Goal: Book appointment/travel/reservation

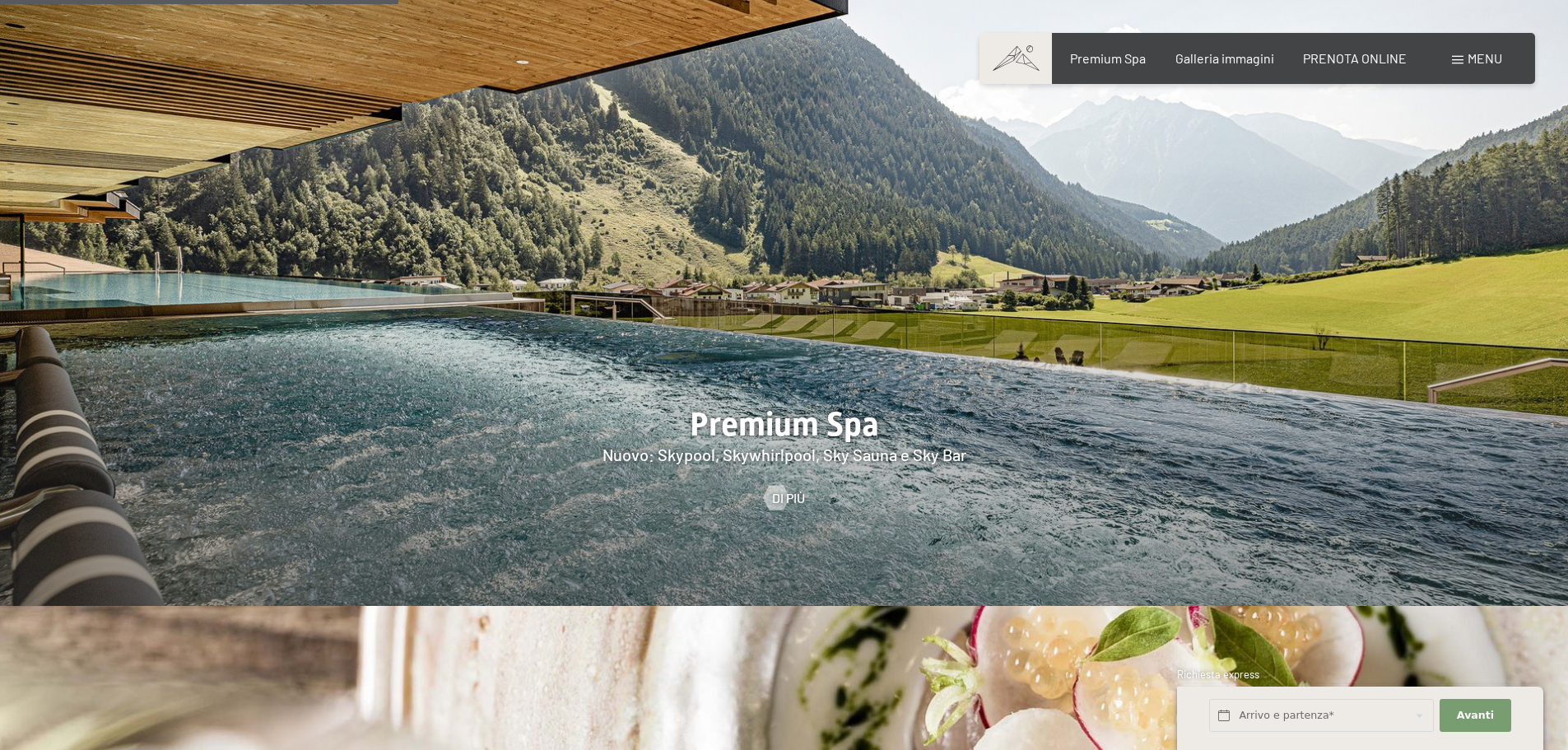
scroll to position [2388, 0]
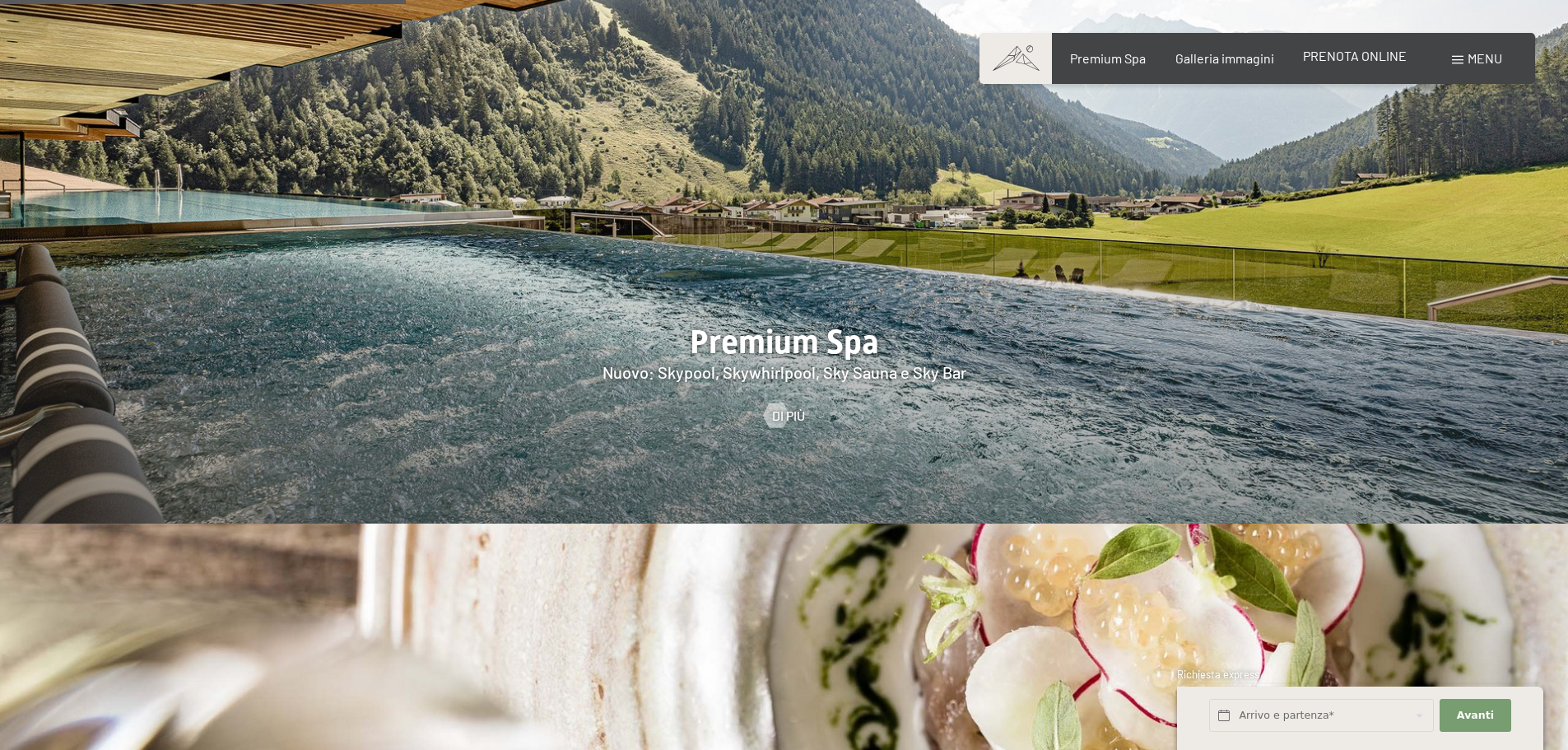
click at [1327, 59] on span "PRENOTA ONLINE" at bounding box center [1355, 55] width 104 height 16
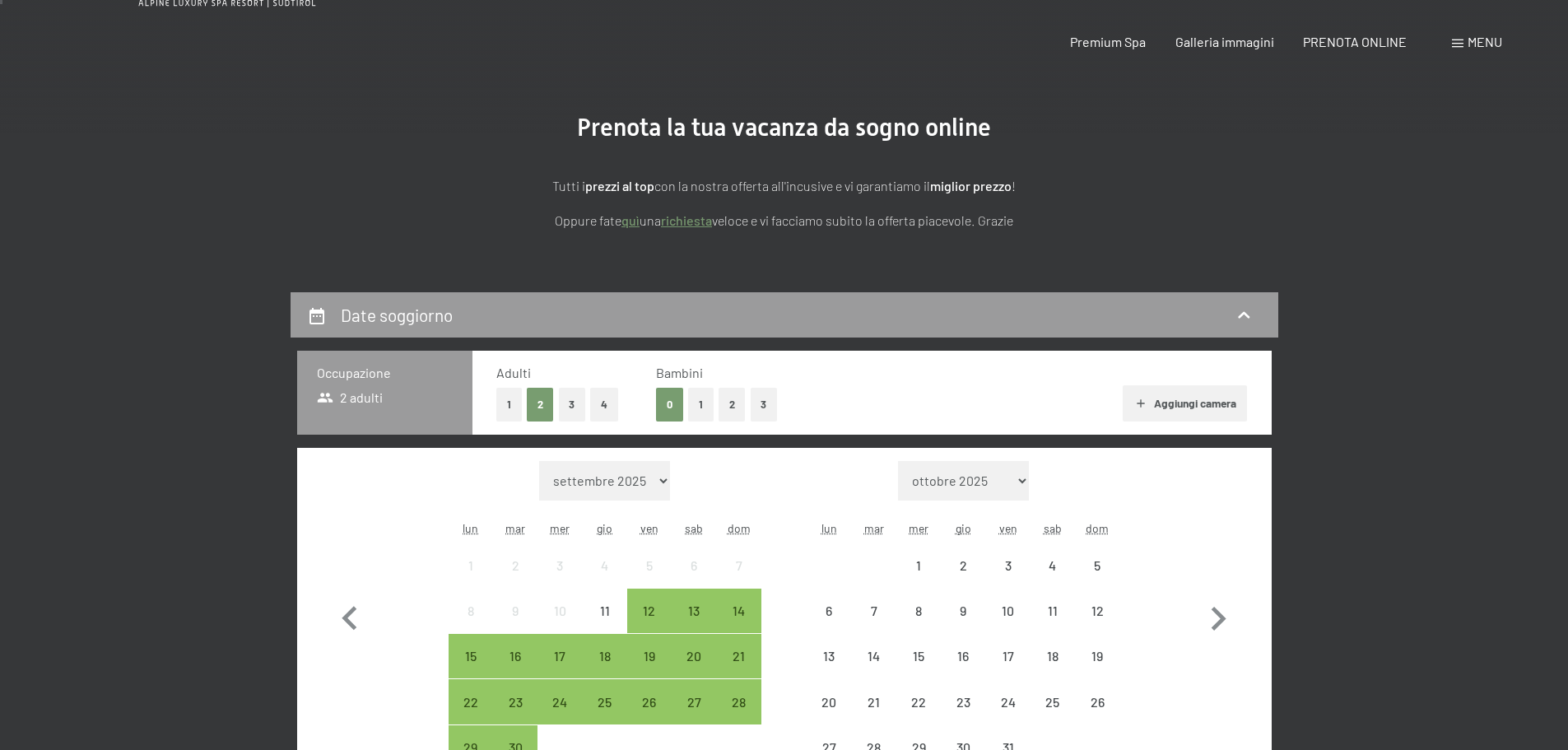
scroll to position [247, 0]
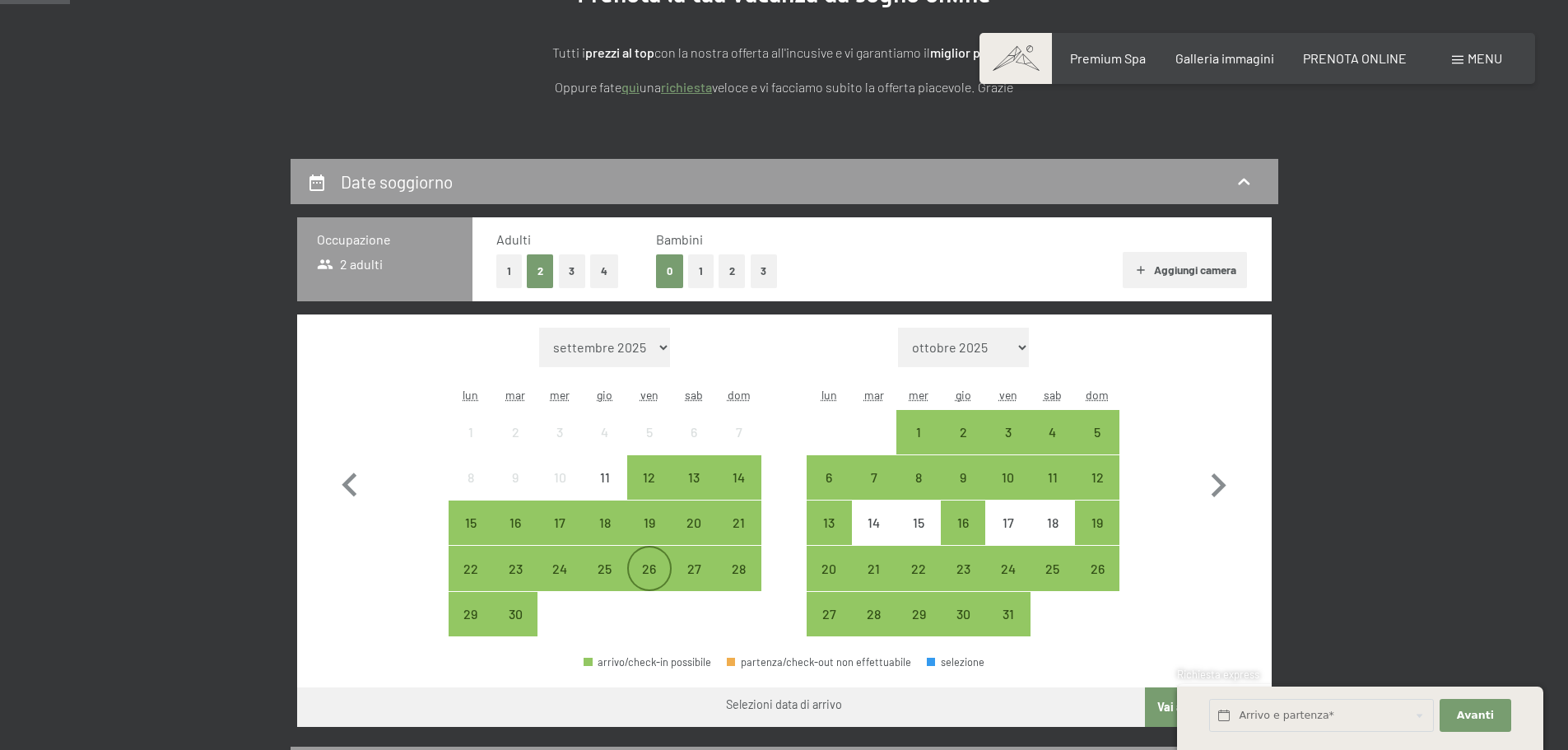
click at [643, 562] on div "26" at bounding box center [649, 583] width 42 height 42
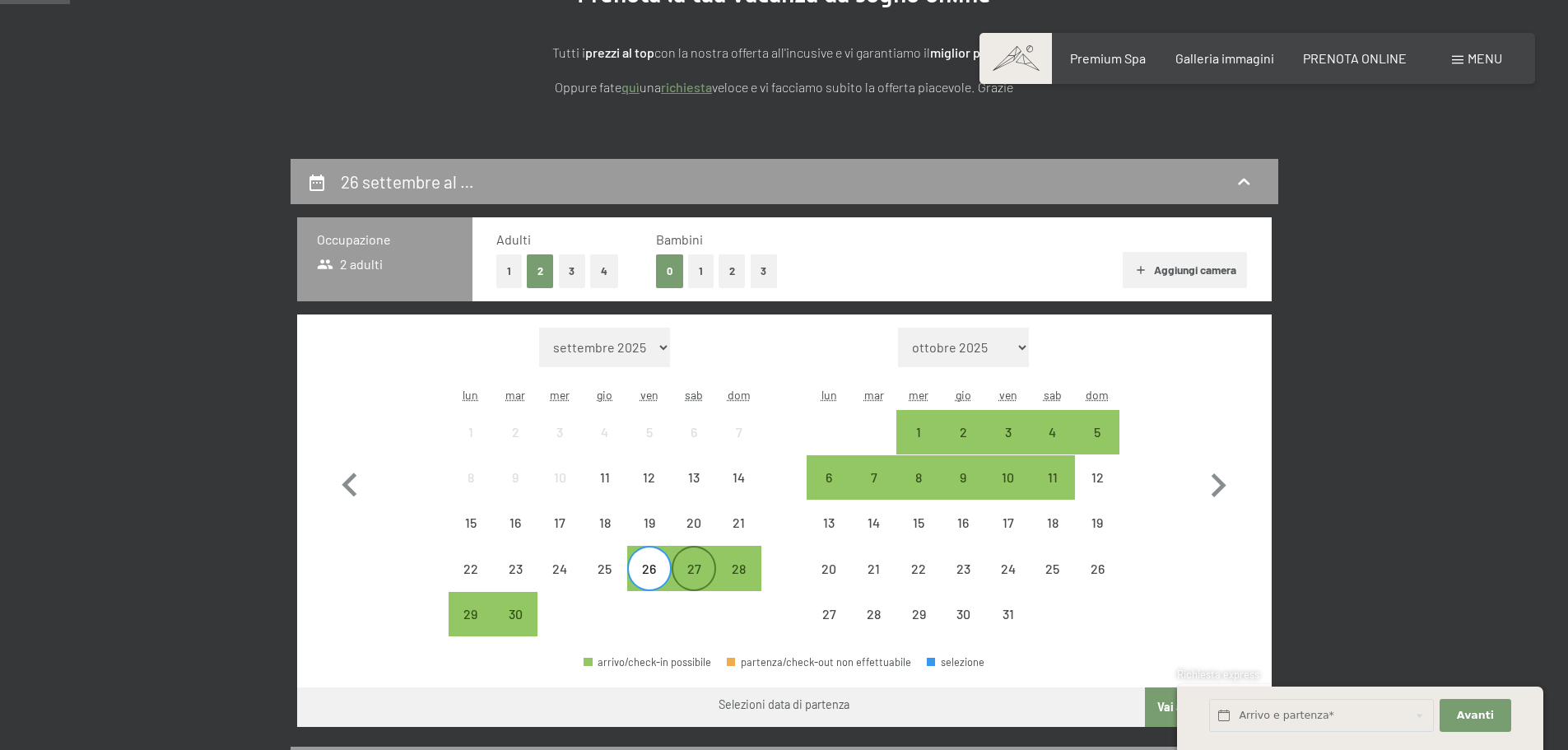
click at [695, 568] on div "27" at bounding box center [694, 583] width 42 height 42
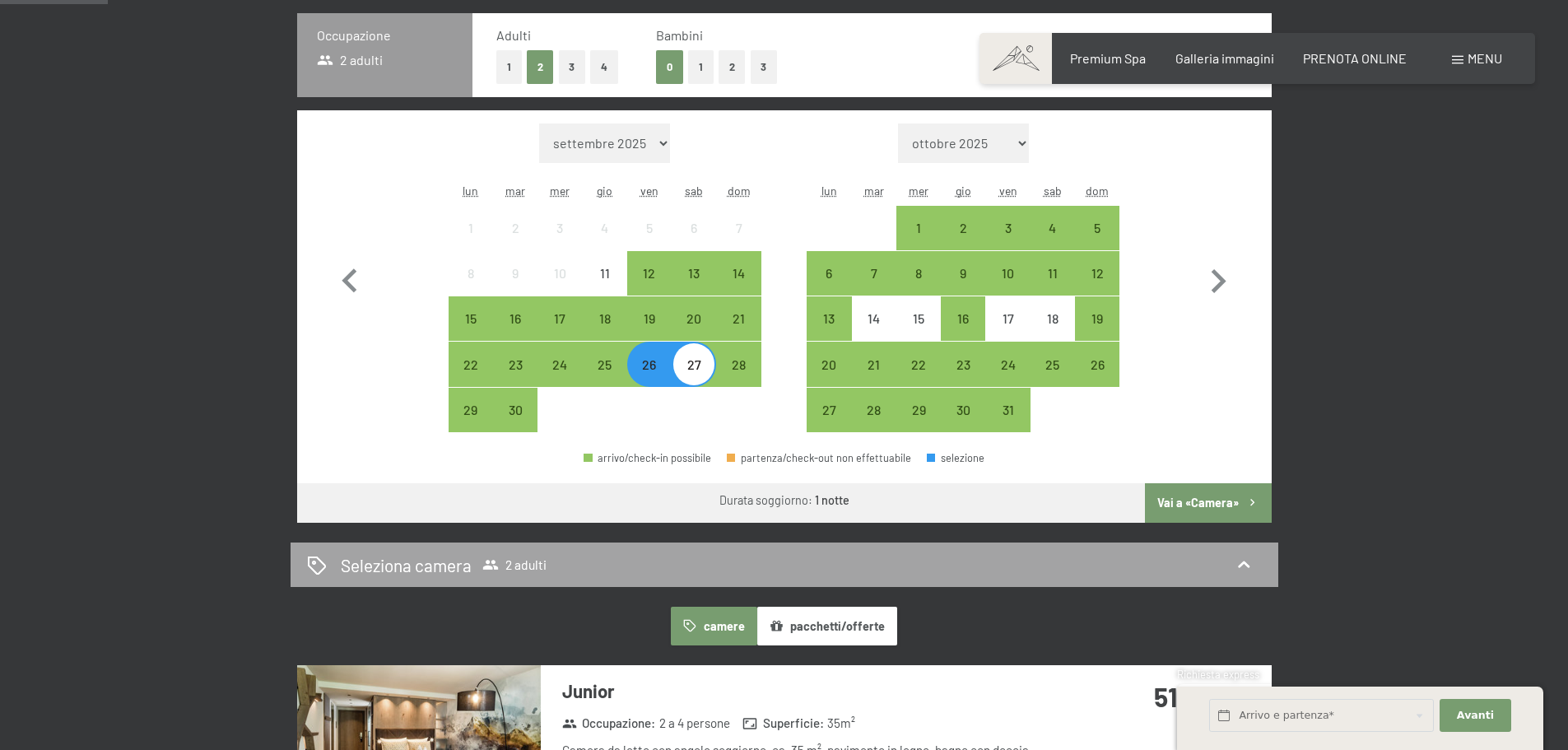
scroll to position [494, 0]
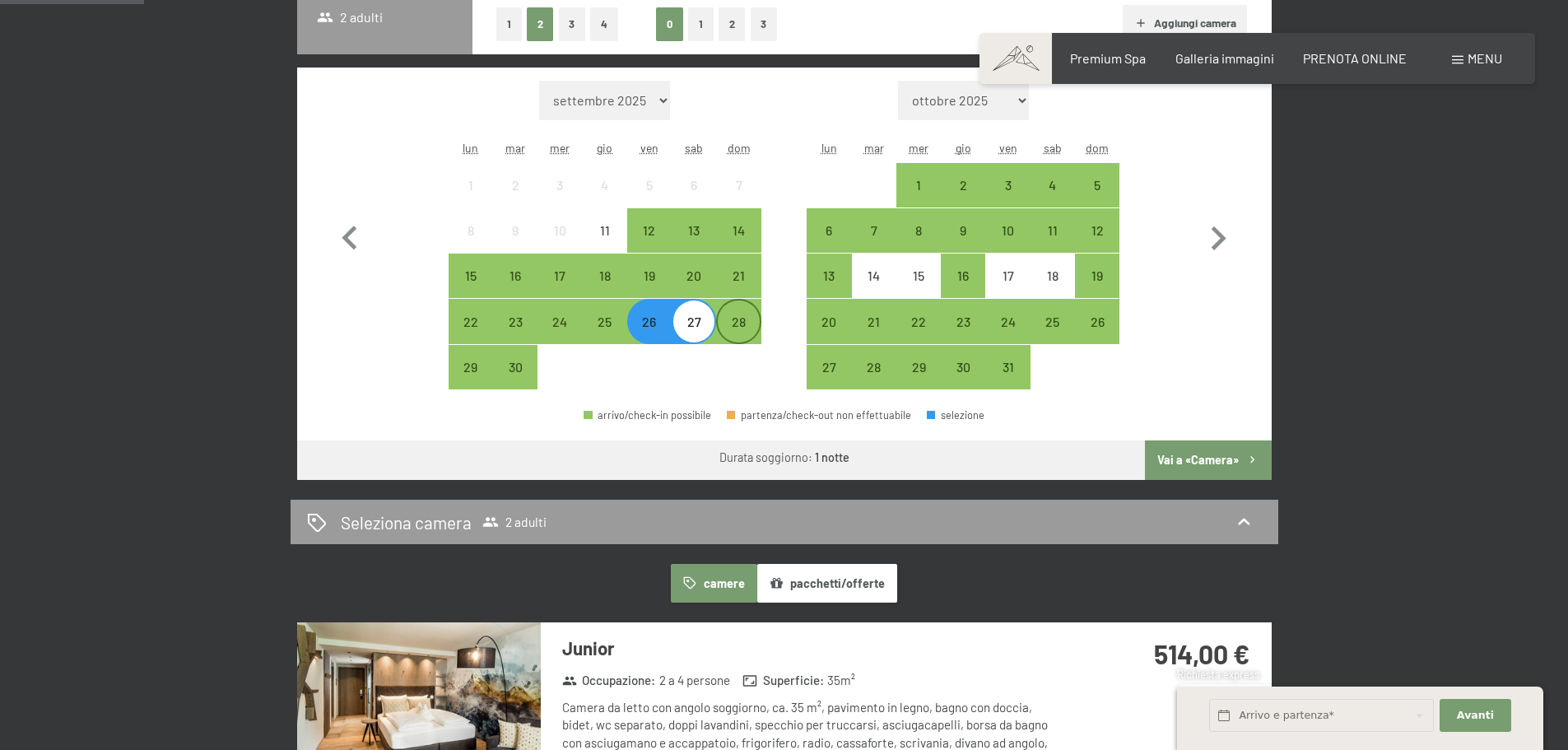
click at [750, 327] on div "28" at bounding box center [739, 336] width 42 height 42
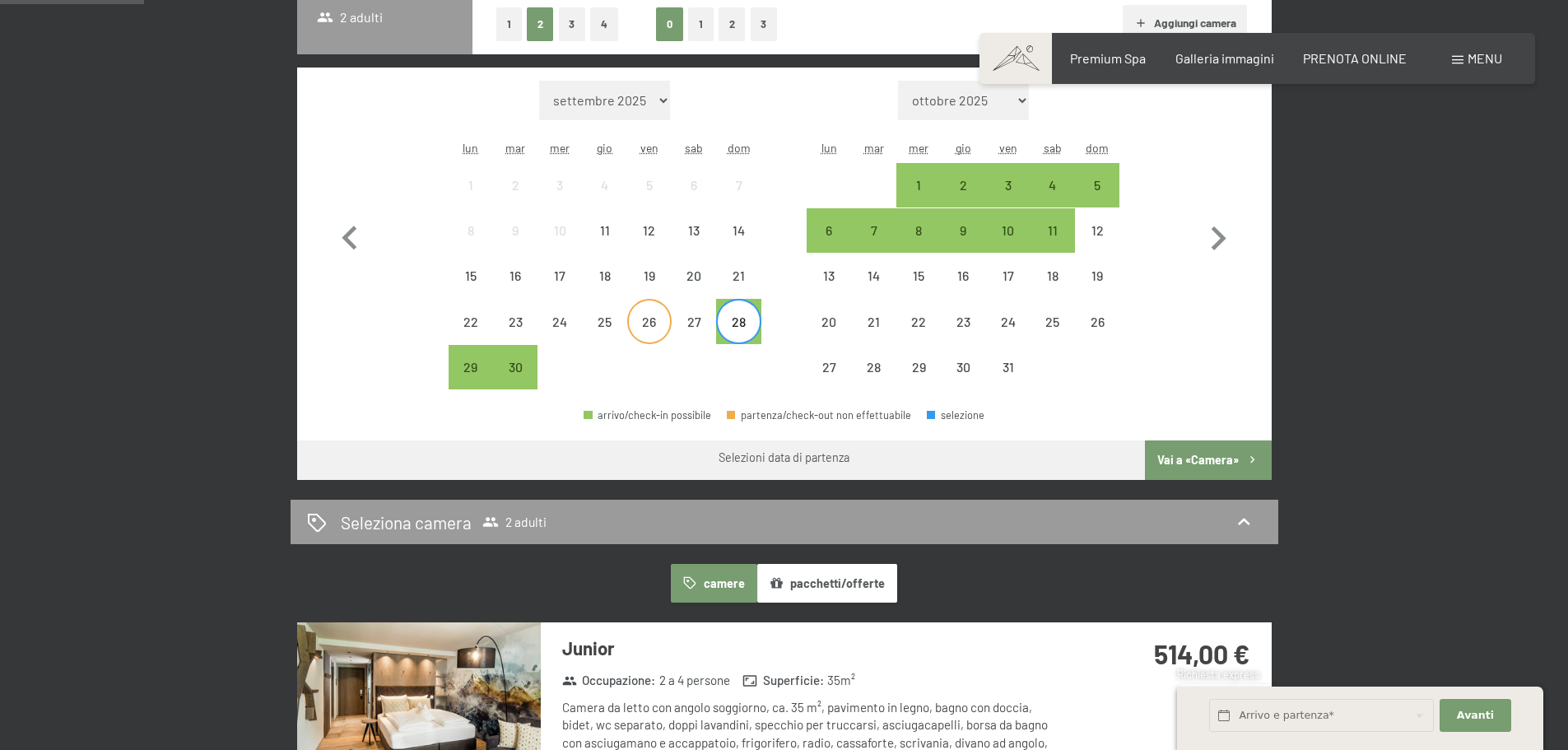
click at [653, 330] on div "26" at bounding box center [649, 336] width 42 height 42
click at [687, 327] on div "27" at bounding box center [694, 336] width 42 height 42
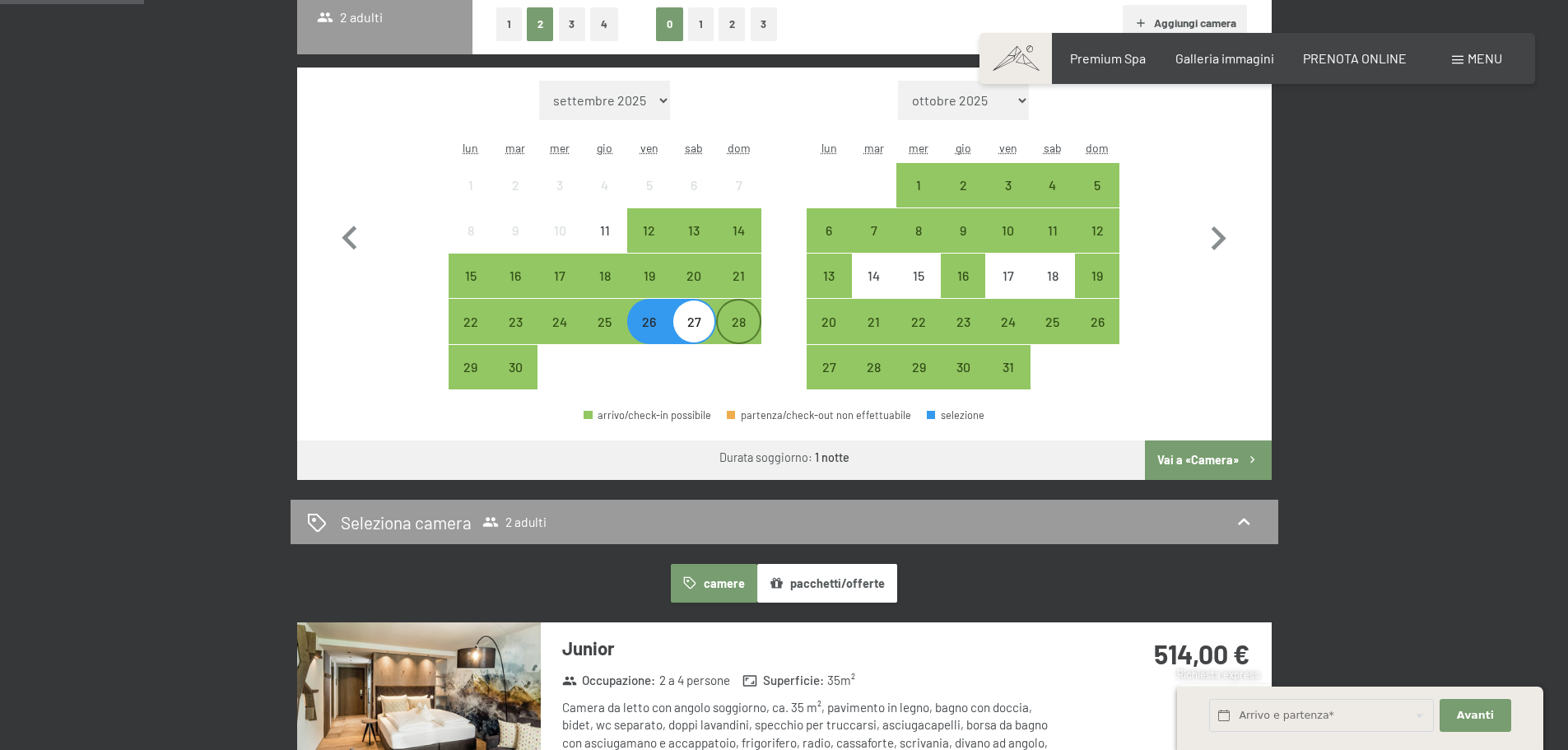
click at [740, 331] on div "28" at bounding box center [739, 336] width 42 height 42
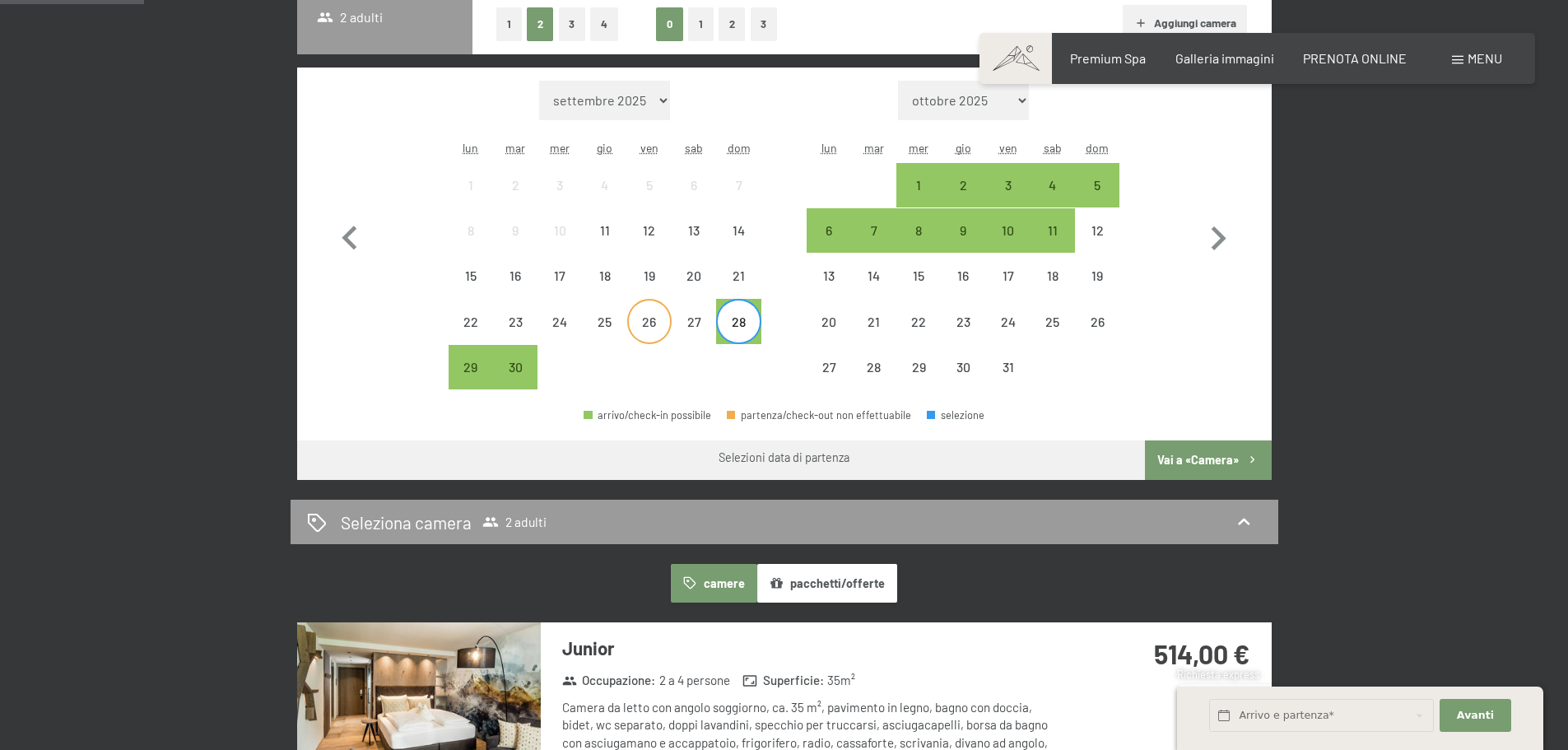
click at [645, 321] on div "26" at bounding box center [649, 336] width 42 height 42
drag, startPoint x: 645, startPoint y: 320, endPoint x: 728, endPoint y: 323, distance: 83.1
click at [728, 323] on div "22 23 24 25 26 27 28" at bounding box center [604, 321] width 313 height 45
click at [737, 318] on div "28" at bounding box center [739, 336] width 42 height 42
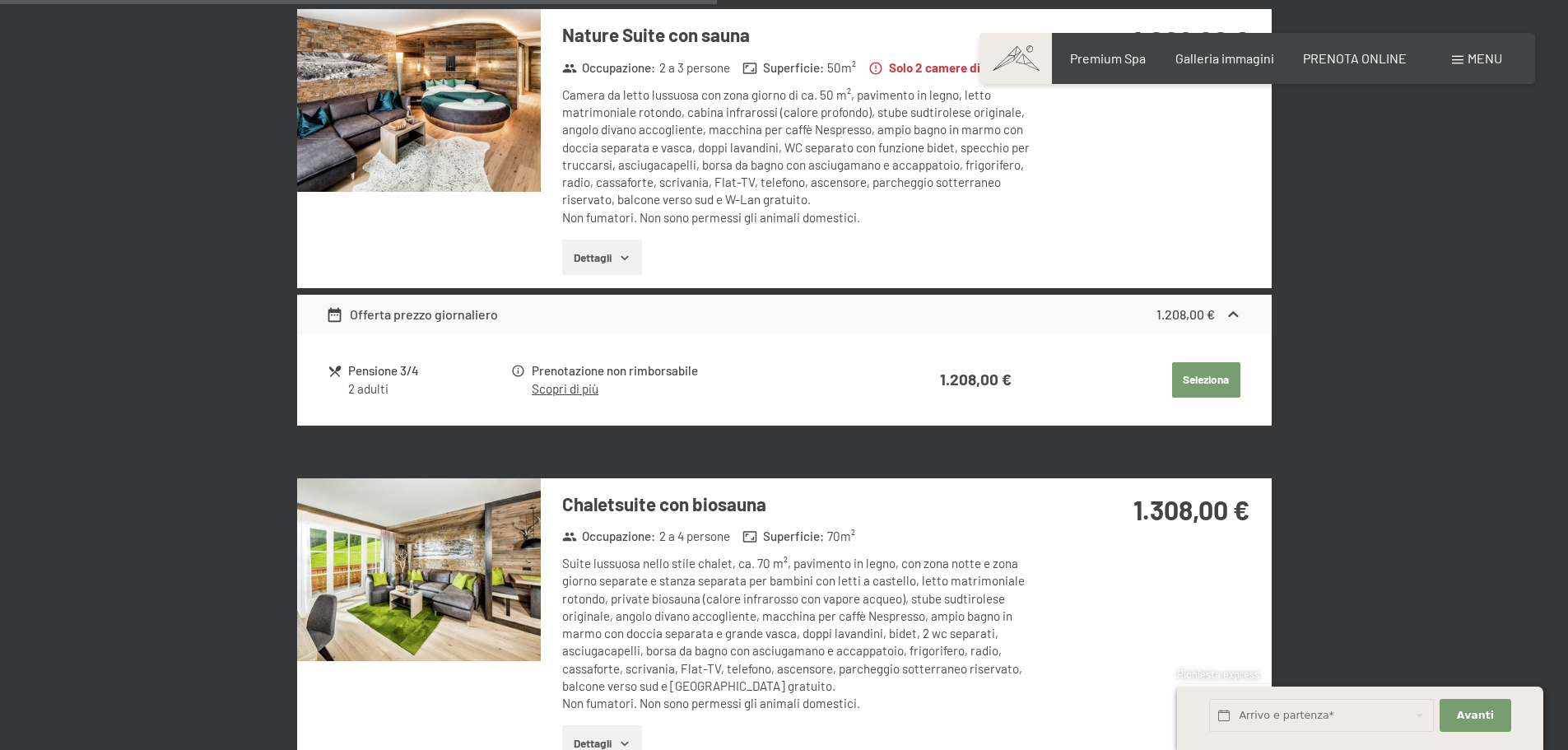
scroll to position [2470, 0]
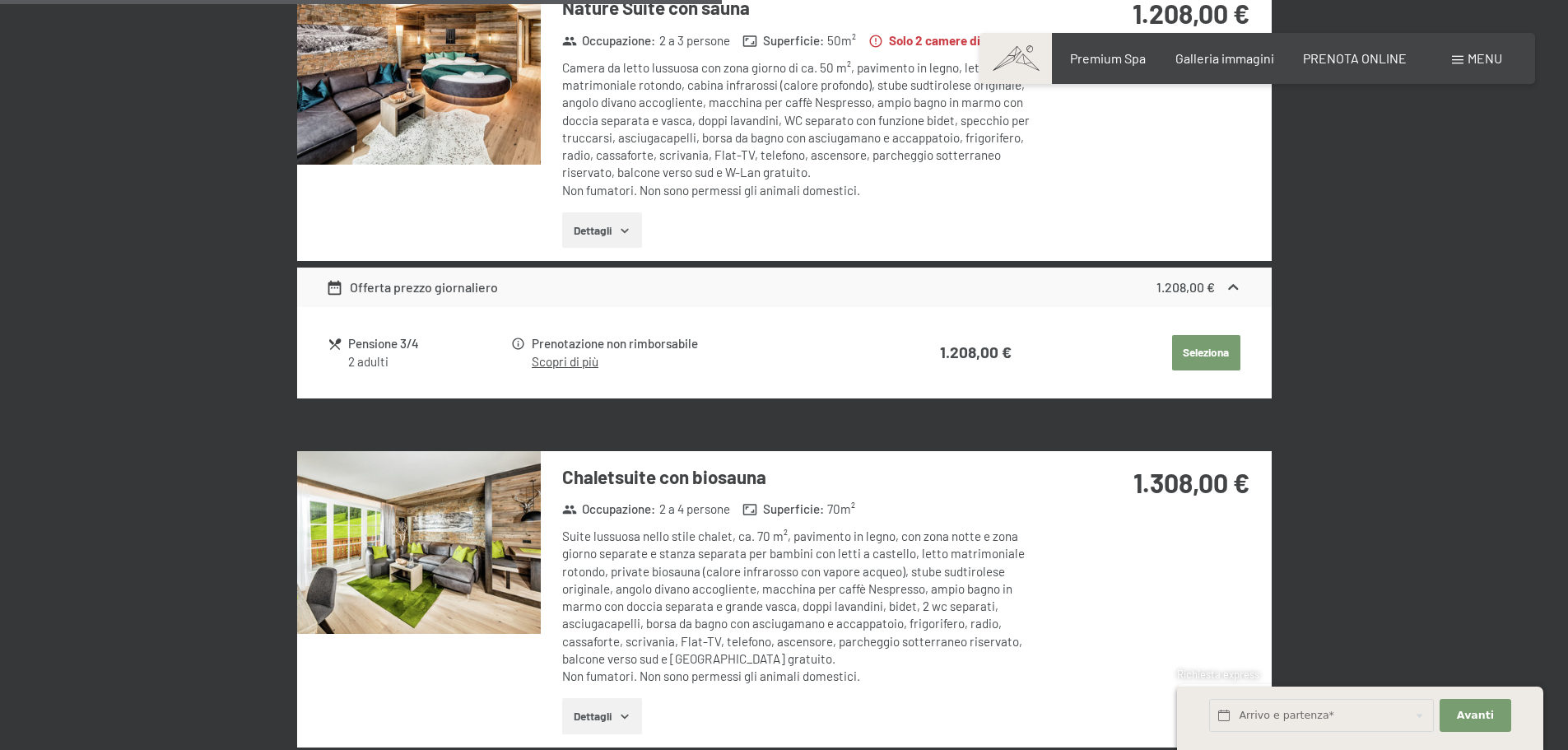
click at [465, 537] on img at bounding box center [418, 542] width 243 height 183
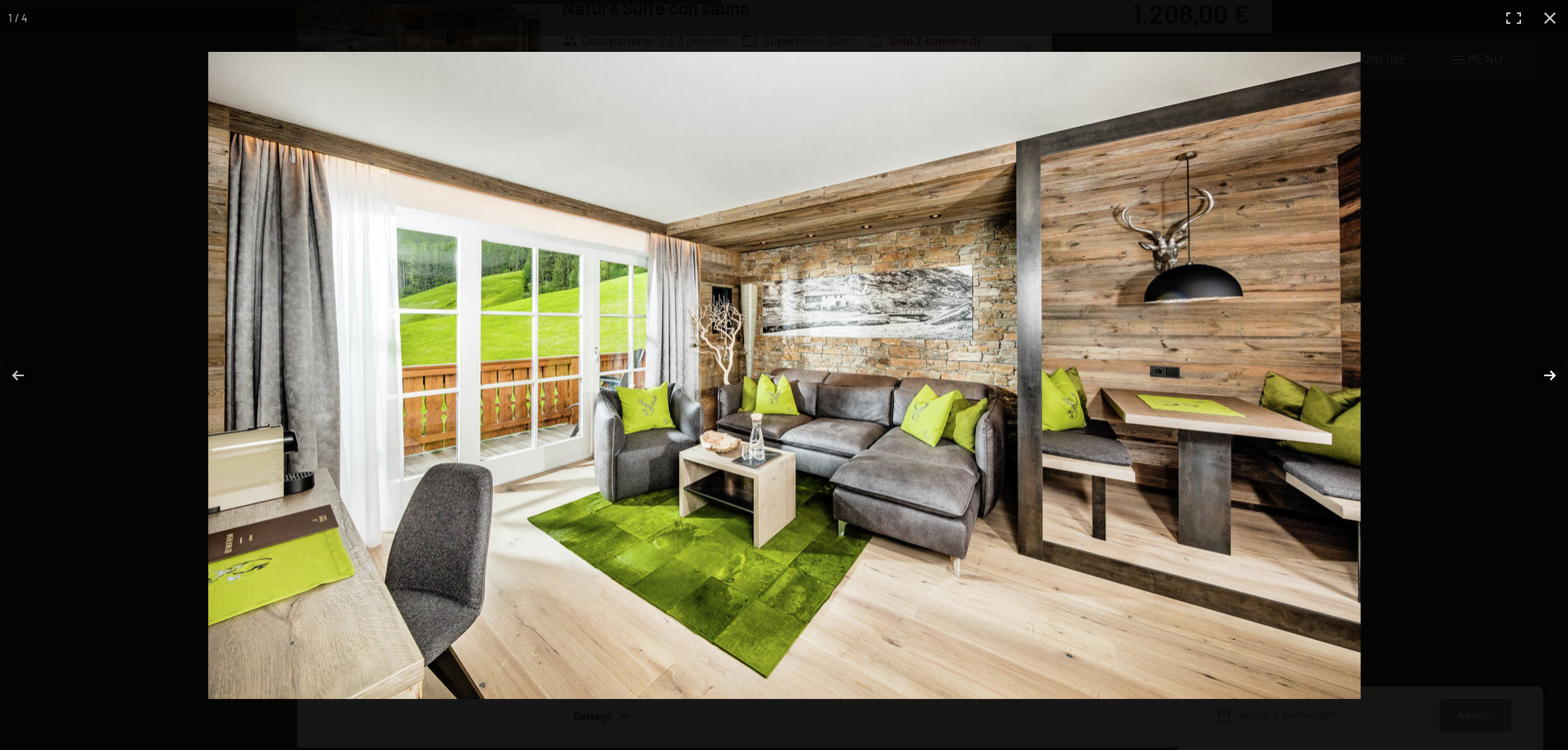
click at [1552, 375] on button "button" at bounding box center [1539, 375] width 58 height 82
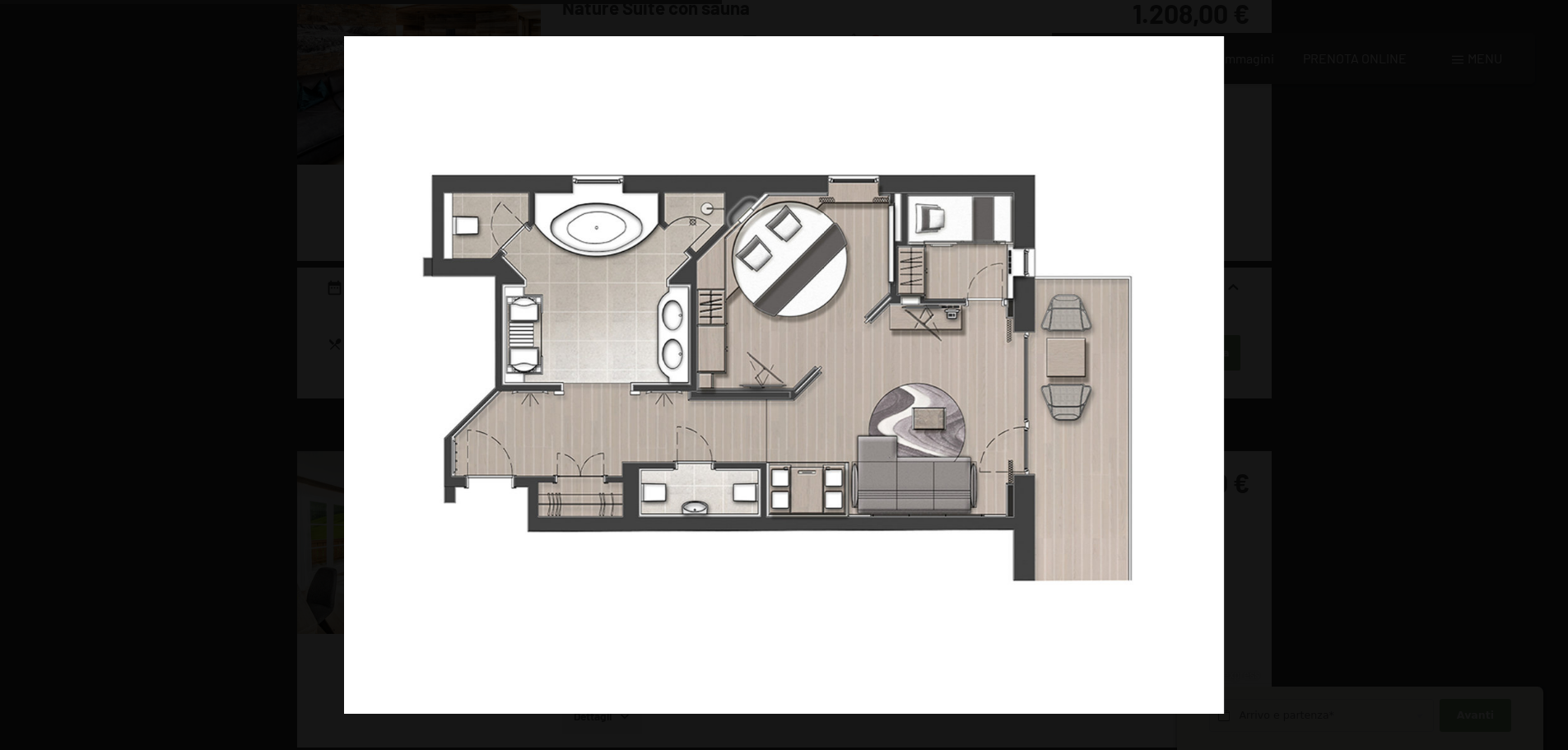
click at [1552, 375] on button "button" at bounding box center [1539, 375] width 58 height 82
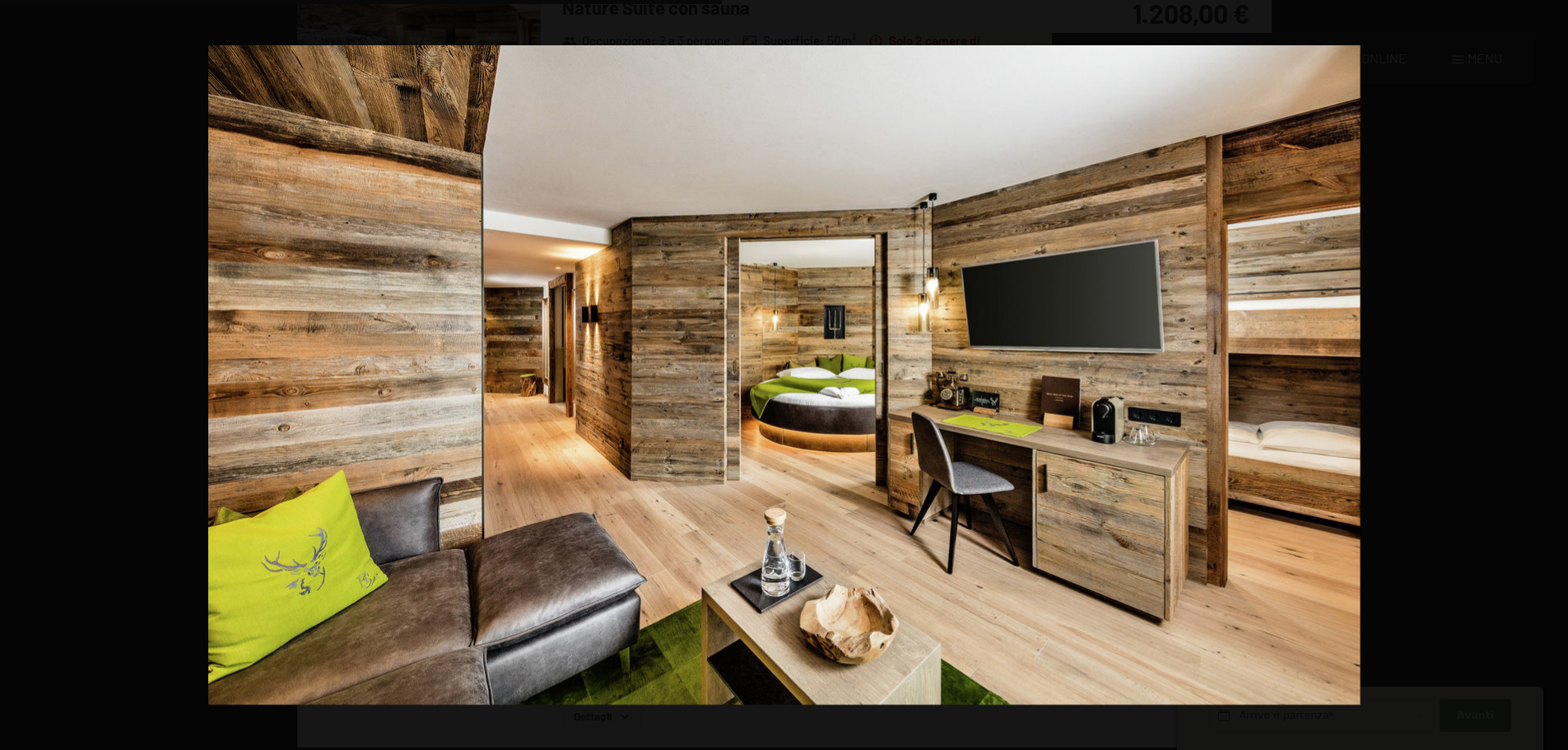
click at [1552, 375] on button "button" at bounding box center [1539, 375] width 58 height 82
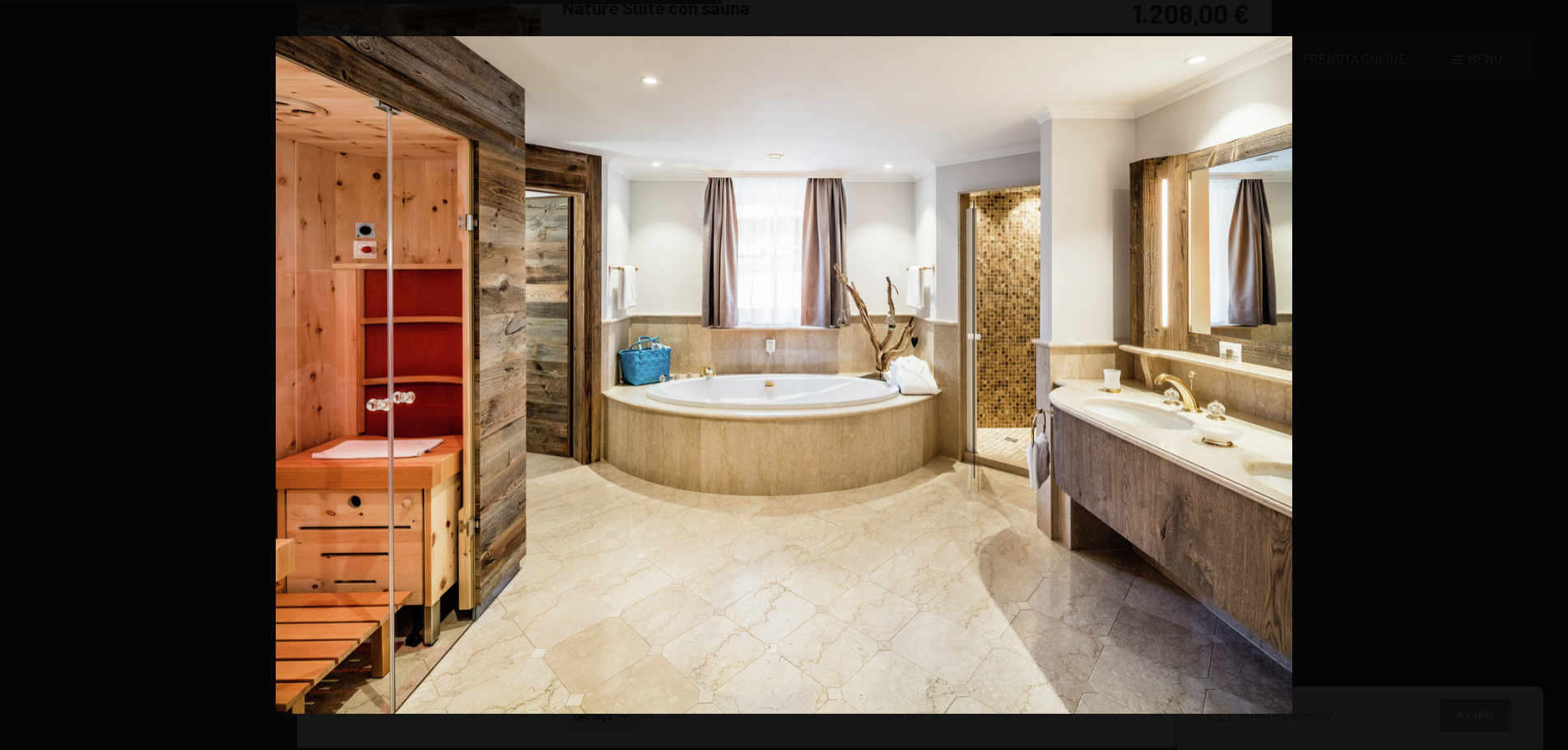
click at [1552, 375] on button "button" at bounding box center [1539, 375] width 58 height 82
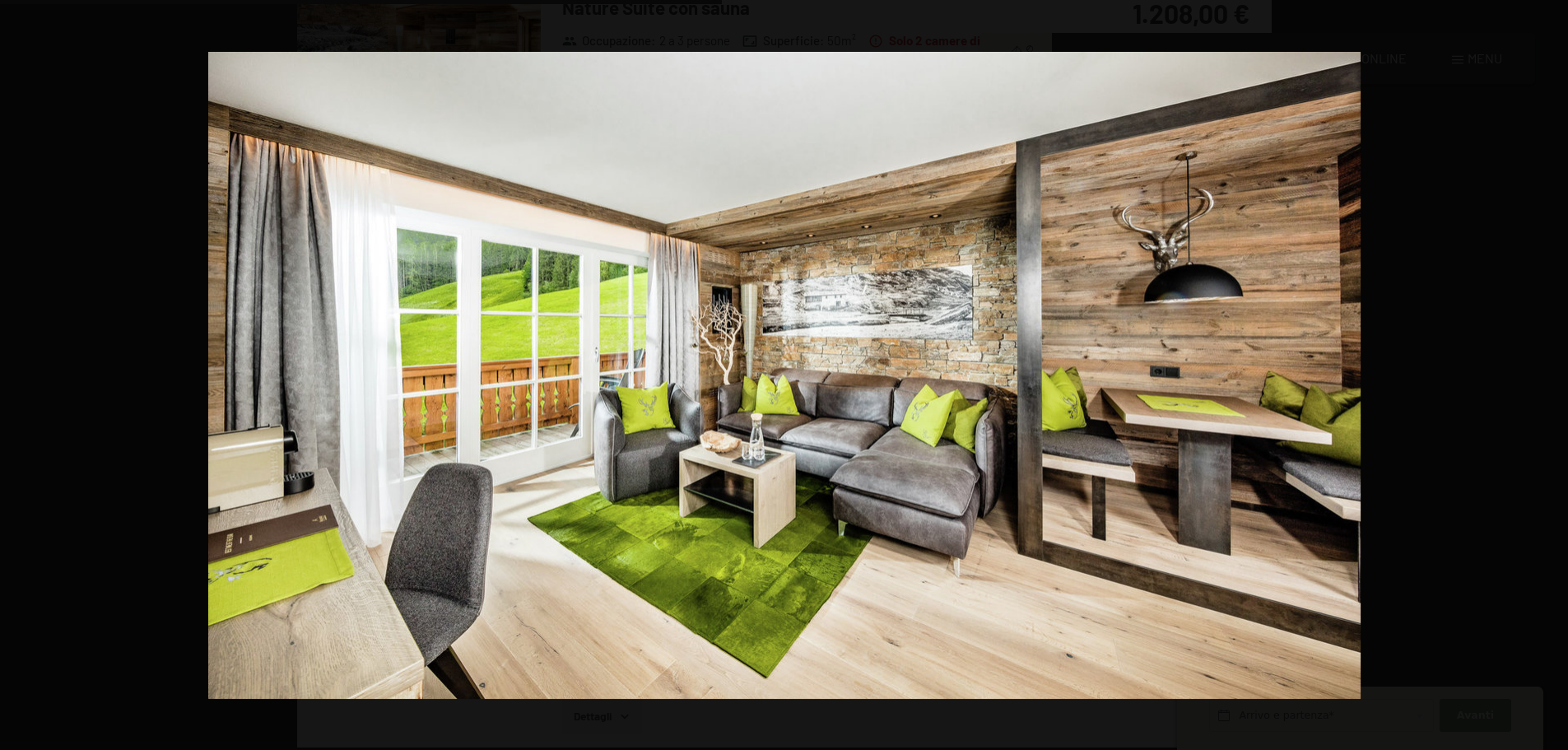
click at [1552, 375] on button "button" at bounding box center [1539, 375] width 58 height 82
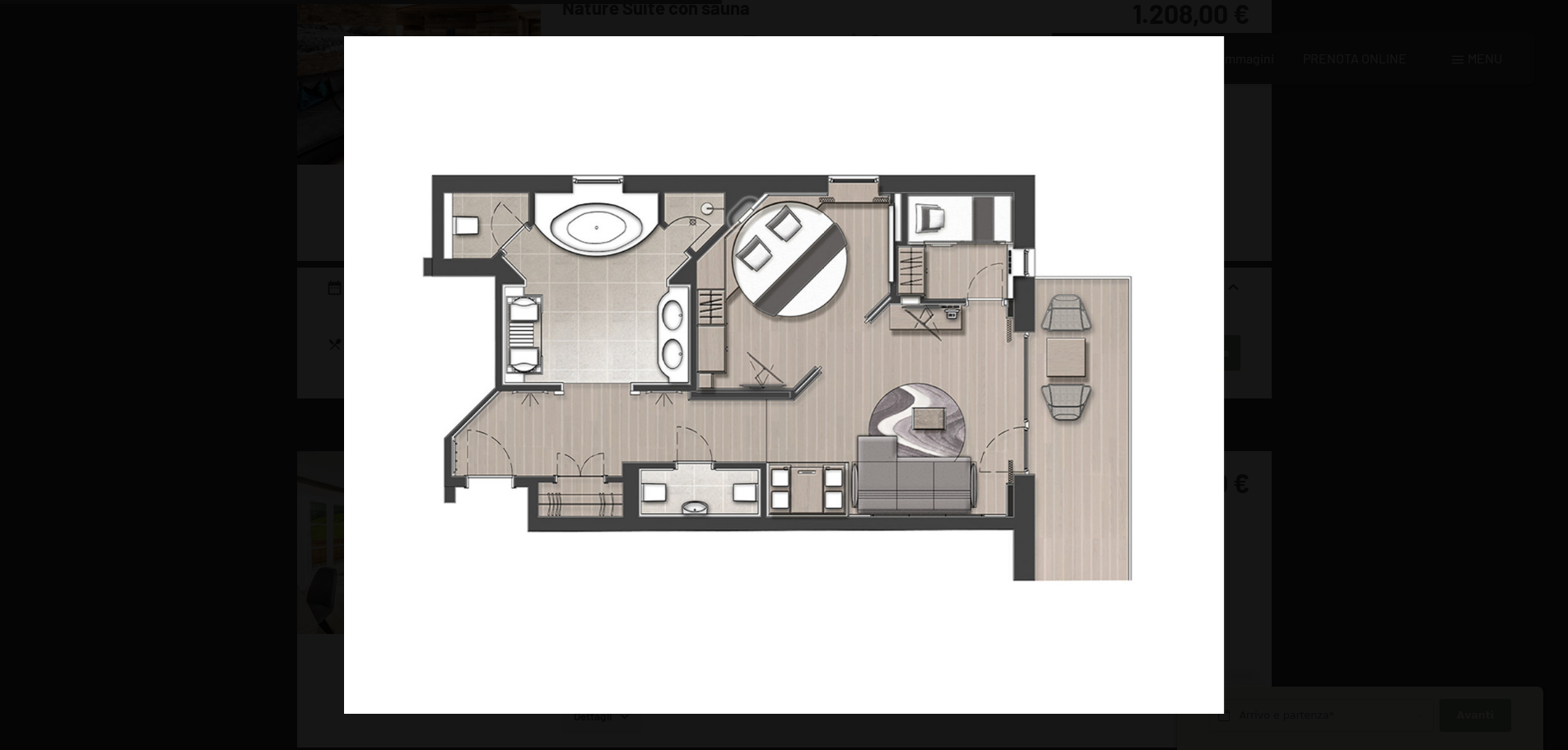
click at [1552, 375] on button "button" at bounding box center [1539, 375] width 58 height 82
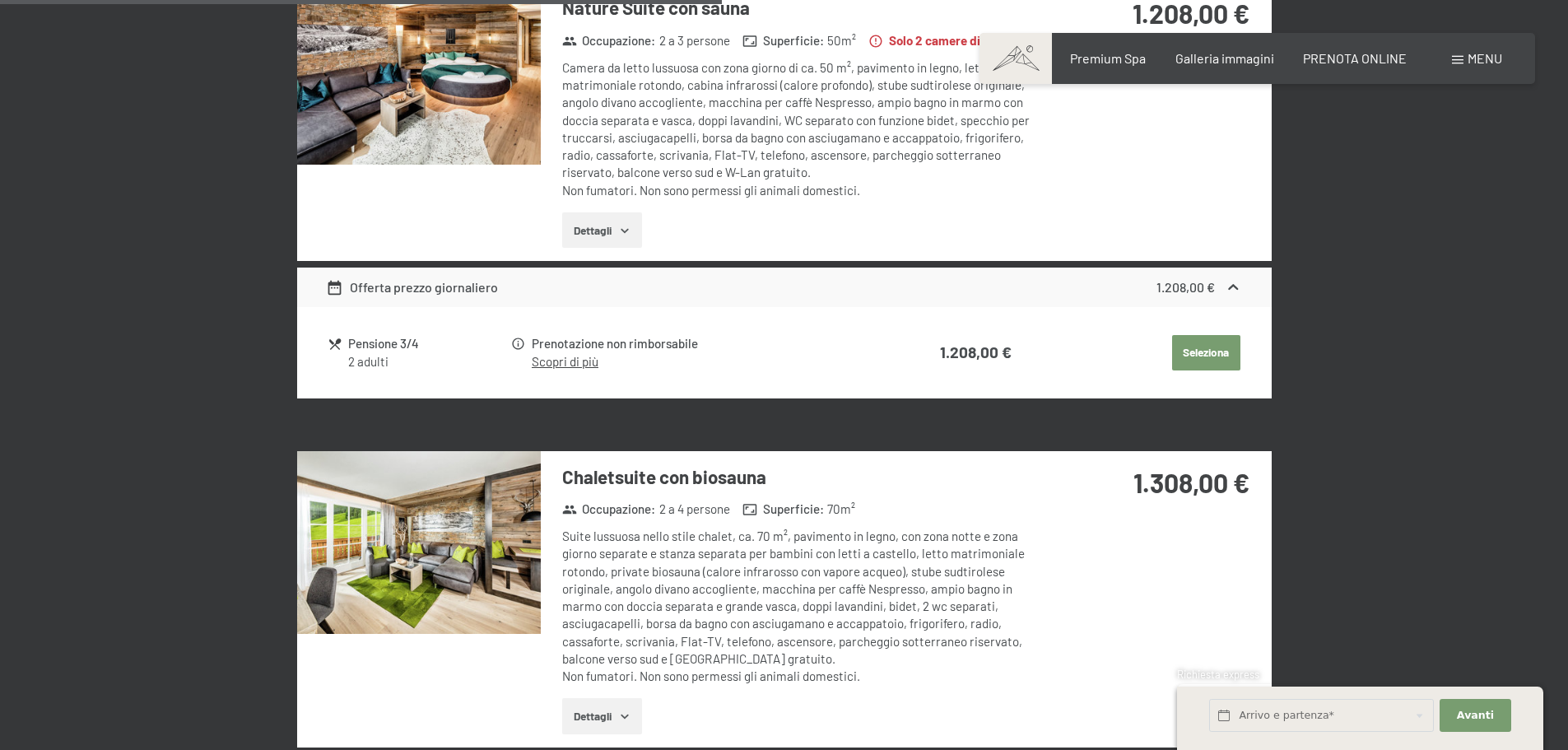
click at [0, 0] on button "button" at bounding box center [0, 0] width 0 height 0
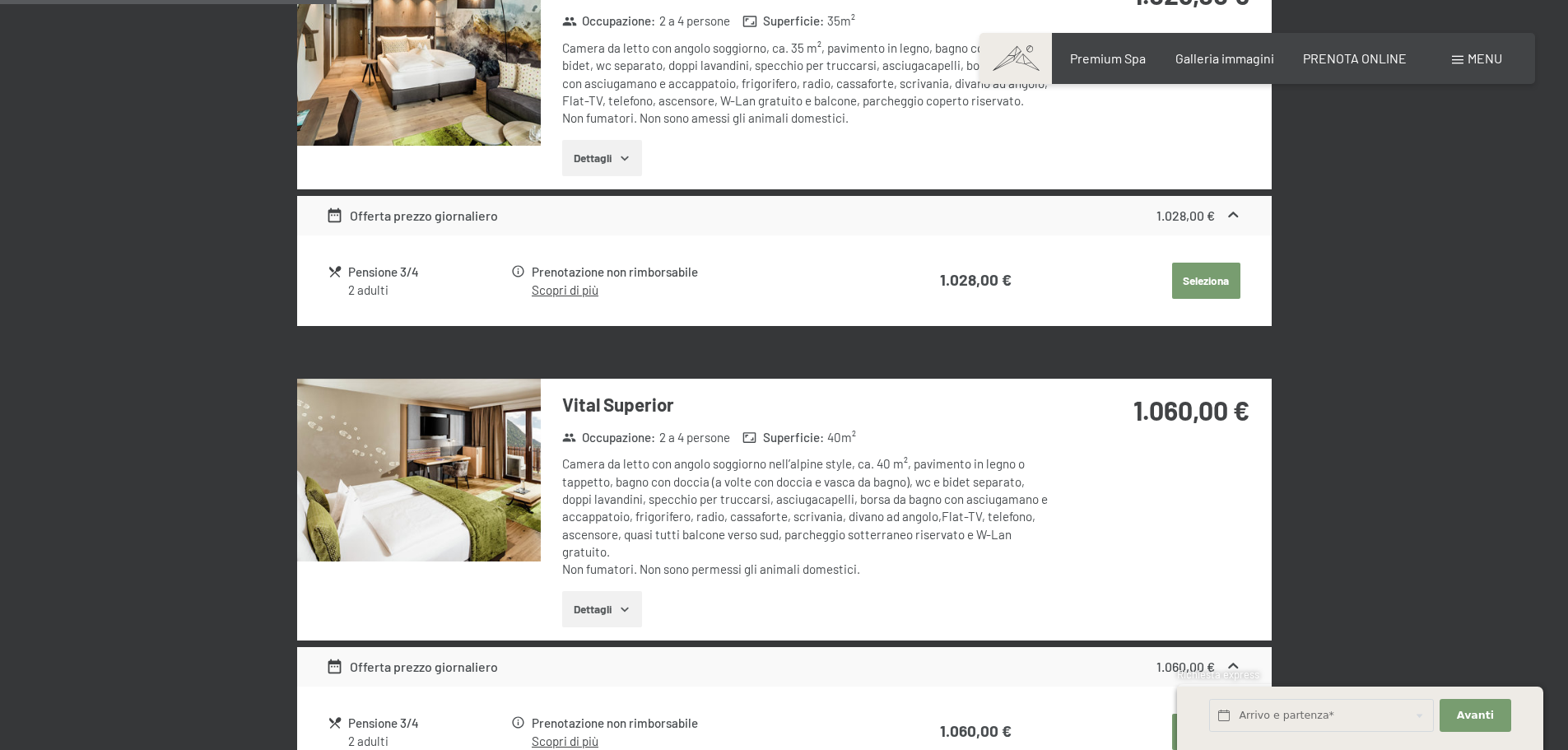
scroll to position [1153, 0]
click at [441, 476] on img at bounding box center [418, 470] width 243 height 183
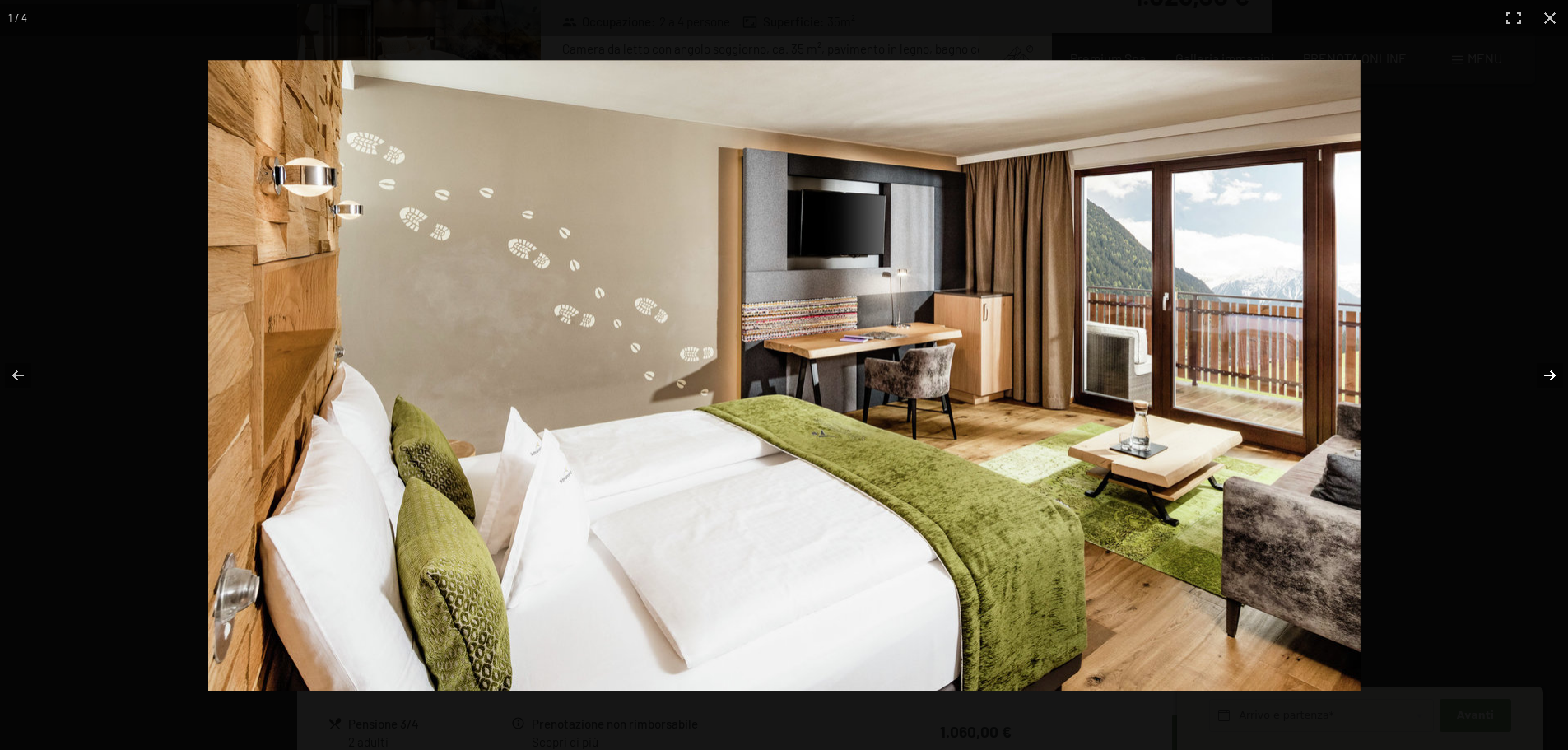
click at [1550, 373] on button "button" at bounding box center [1539, 375] width 58 height 82
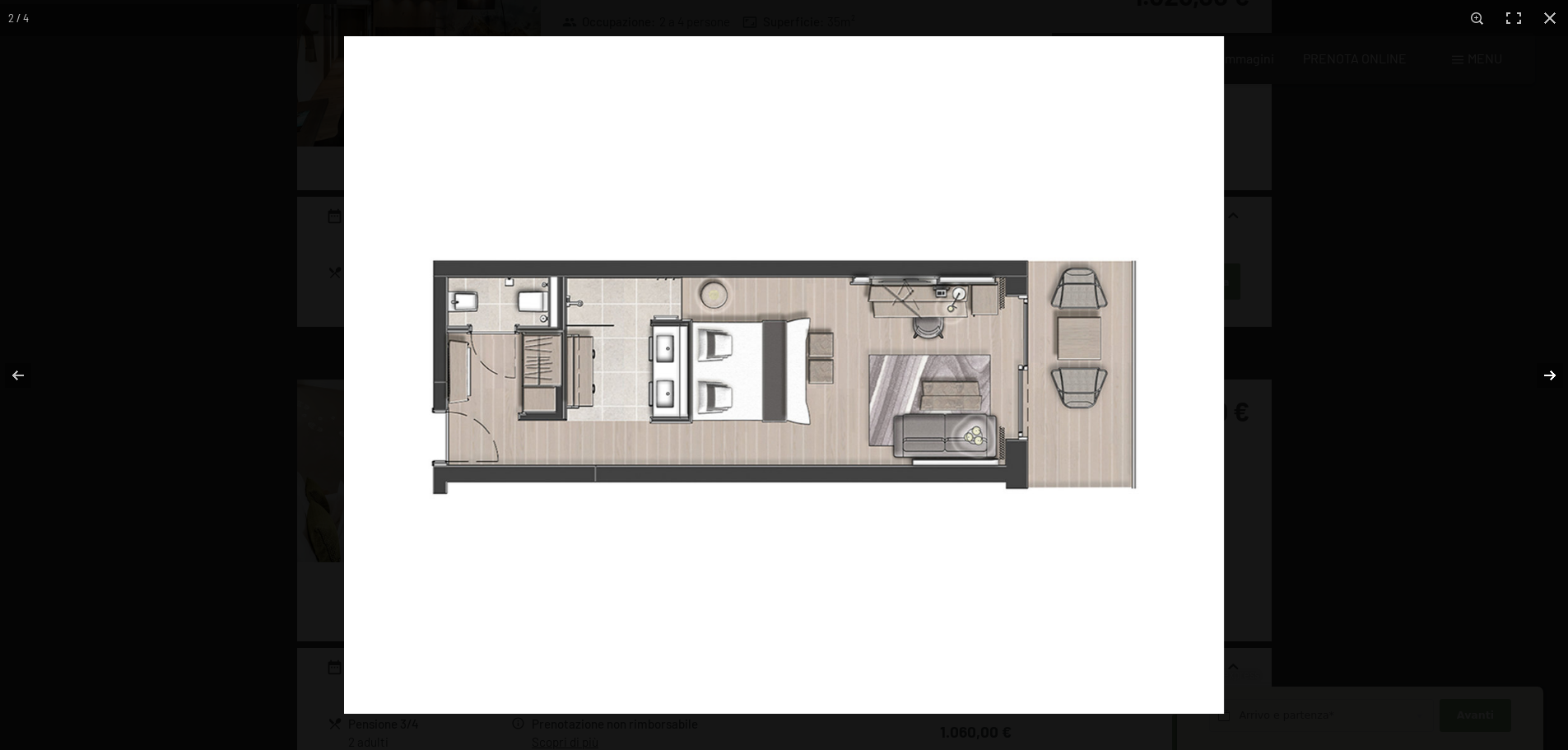
click at [1550, 373] on button "button" at bounding box center [1539, 375] width 58 height 82
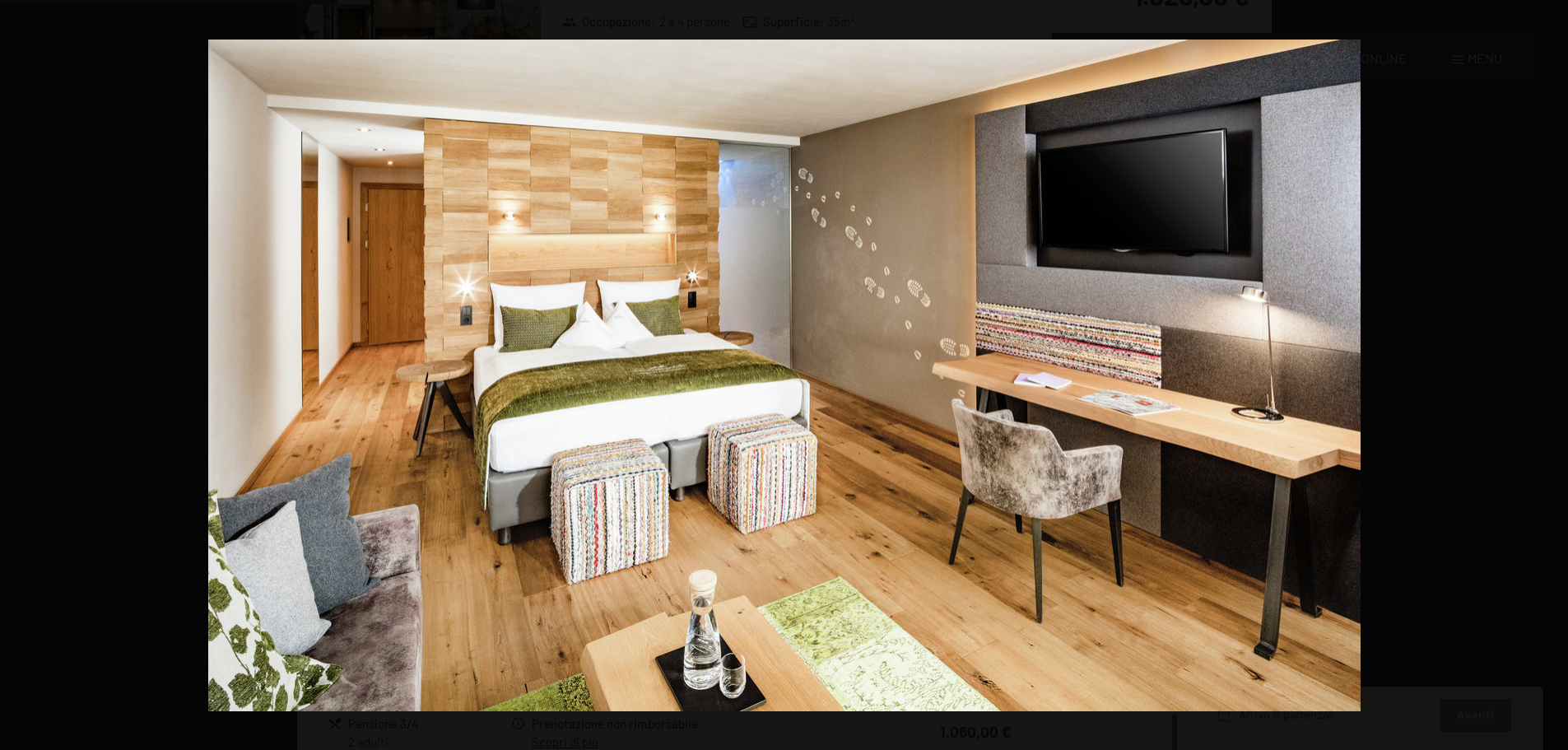
click at [1550, 373] on button "button" at bounding box center [1539, 375] width 58 height 82
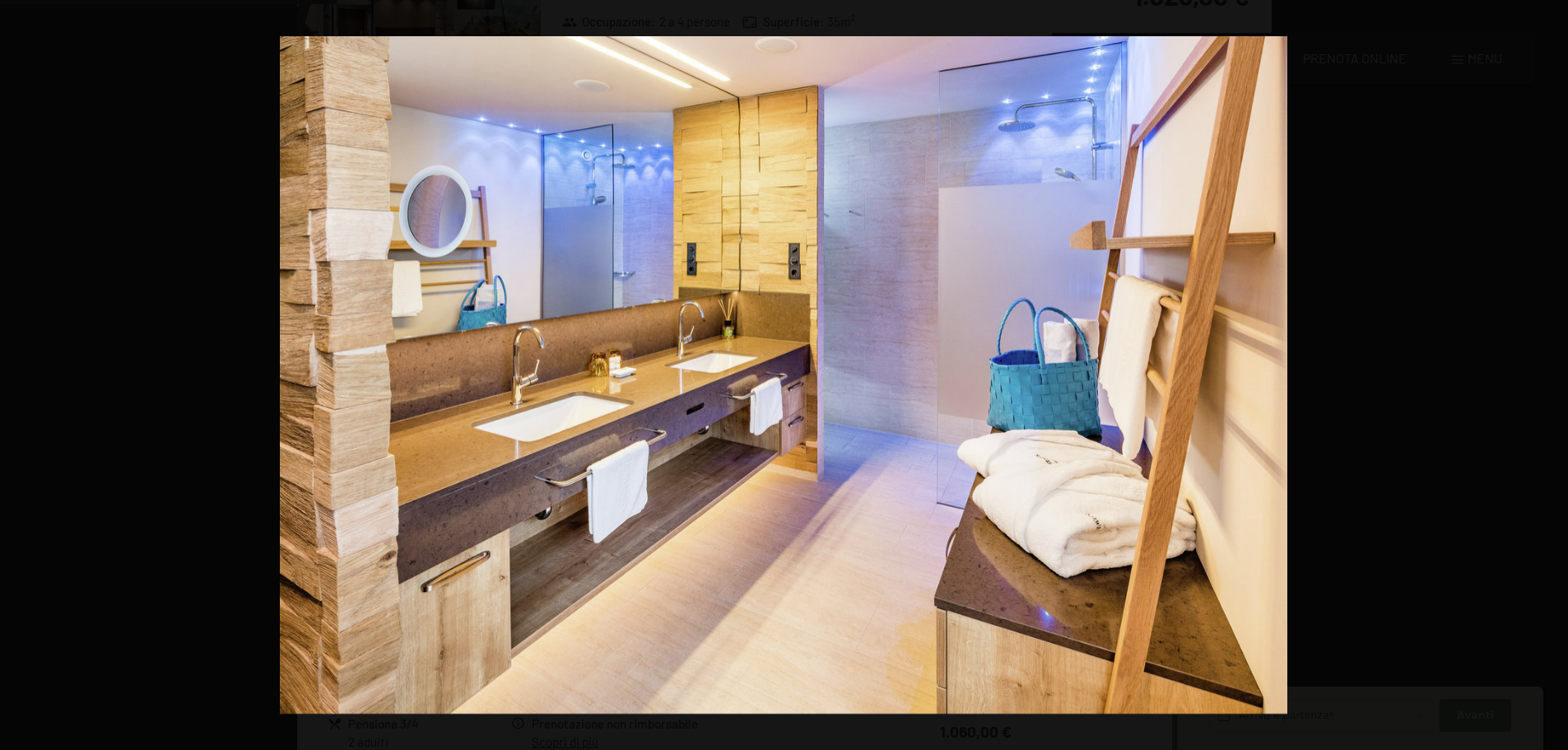
click at [1550, 373] on button "button" at bounding box center [1539, 375] width 58 height 82
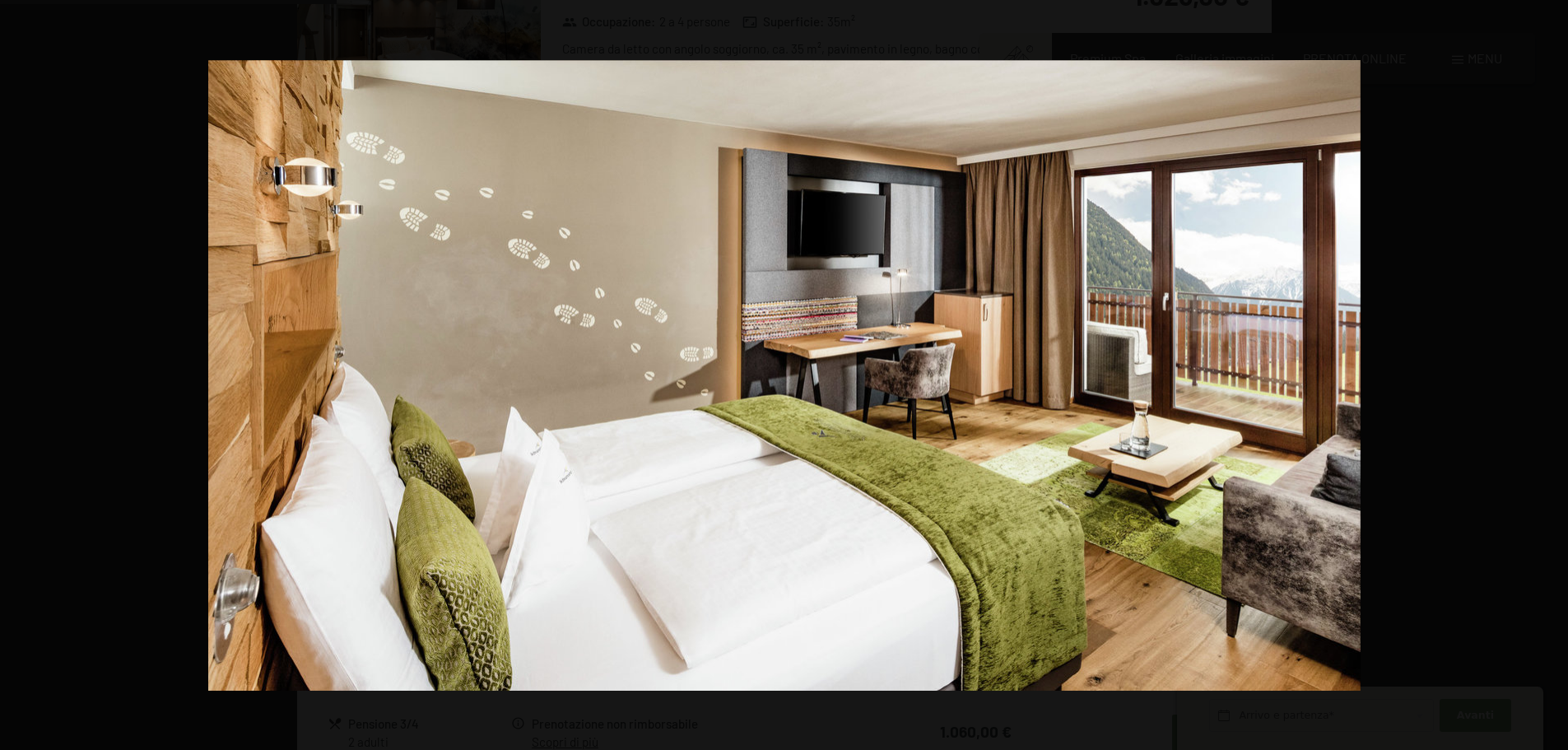
click at [1550, 373] on button "button" at bounding box center [1539, 375] width 58 height 82
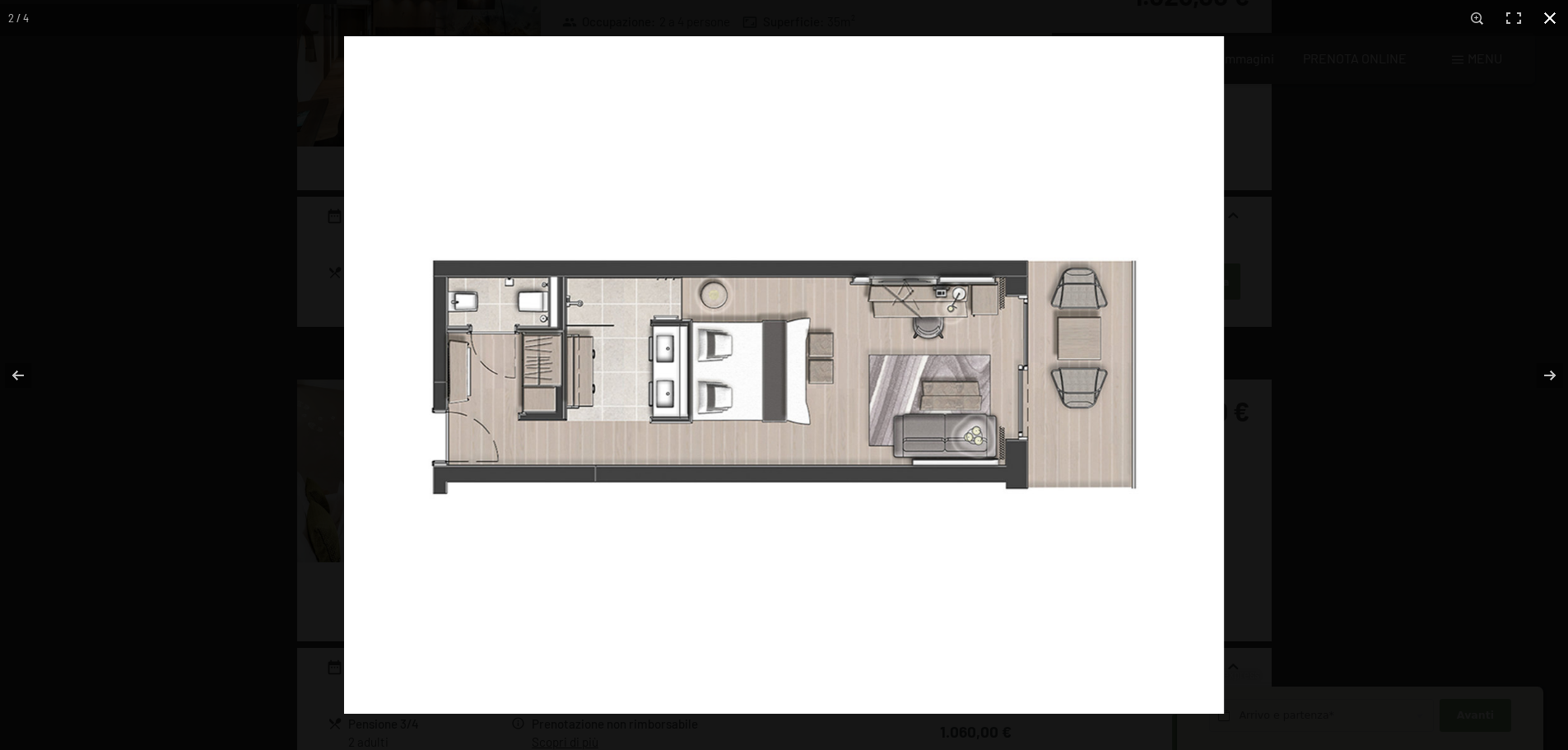
click at [1552, 19] on button "button" at bounding box center [1550, 18] width 36 height 36
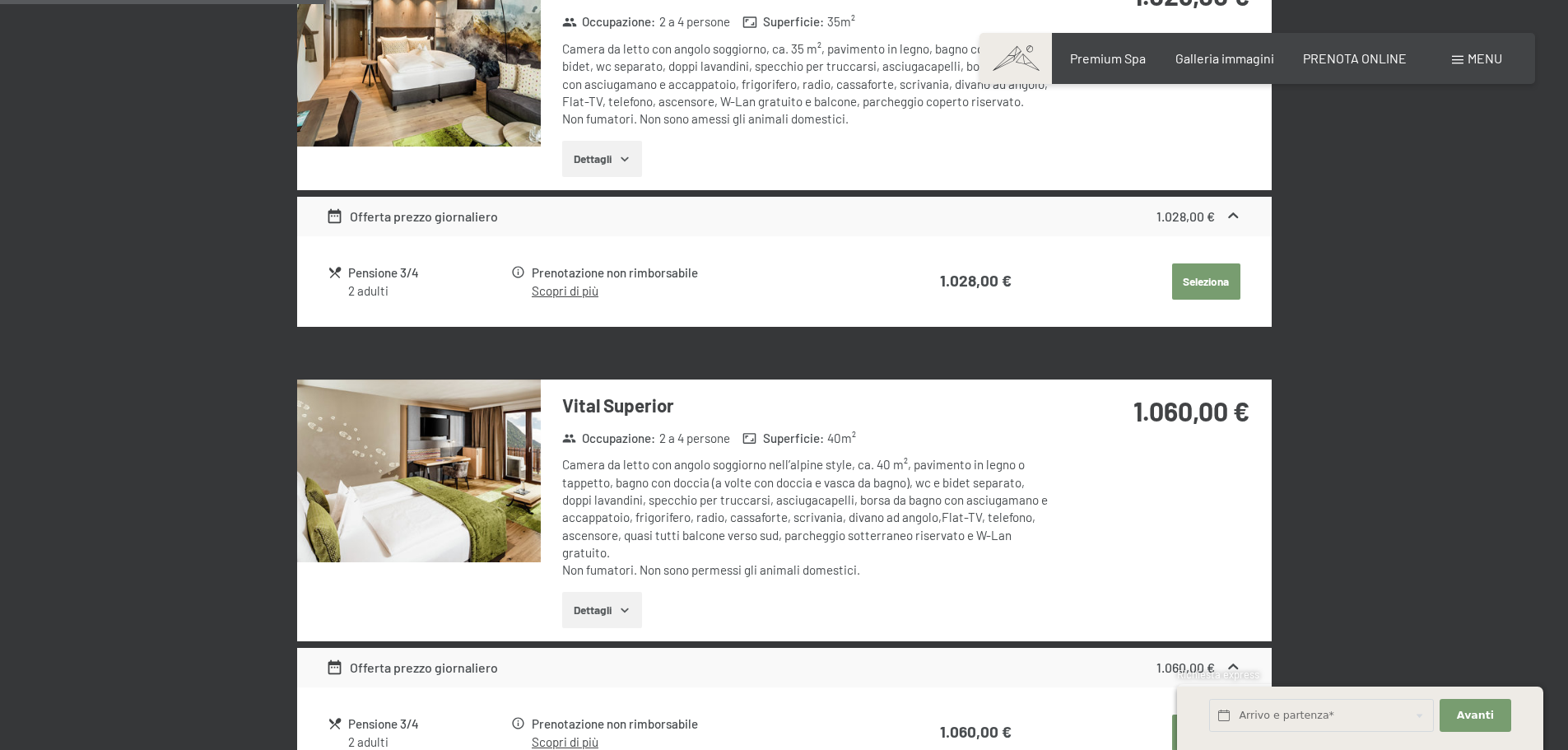
scroll to position [906, 0]
